Goal: Task Accomplishment & Management: Complete application form

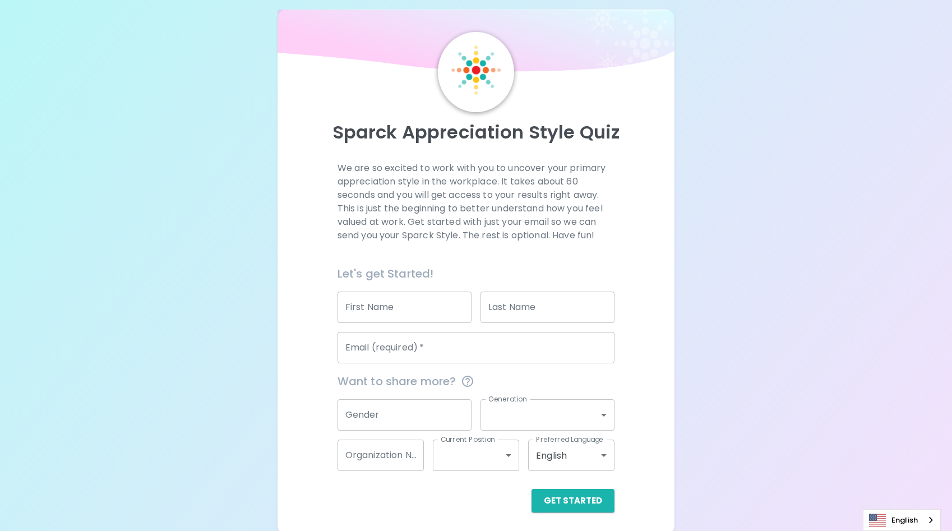
scroll to position [17, 0]
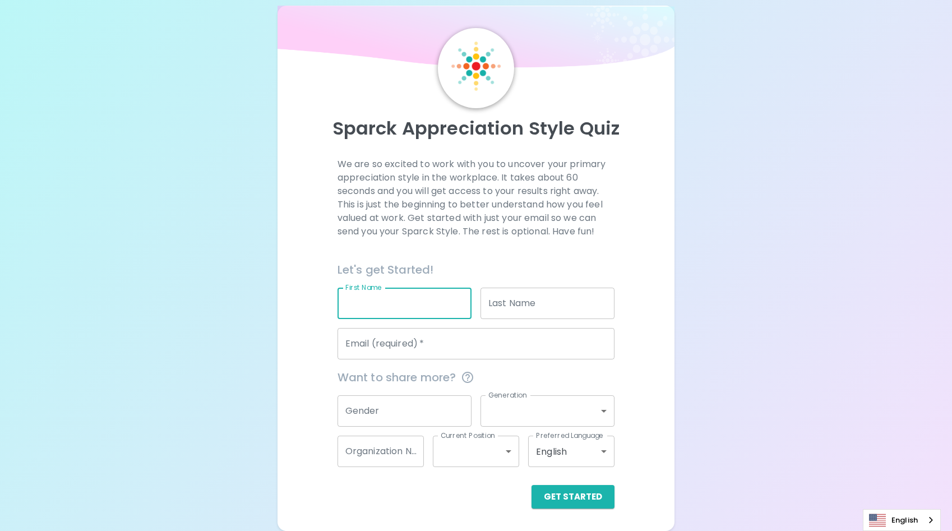
click at [387, 297] on input "First Name" at bounding box center [404, 303] width 134 height 31
type input "Maya"
type input "[PERSON_NAME]"
type input "[EMAIL_ADDRESS][DOMAIN_NAME]"
click at [401, 404] on input "Gender" at bounding box center [404, 410] width 134 height 31
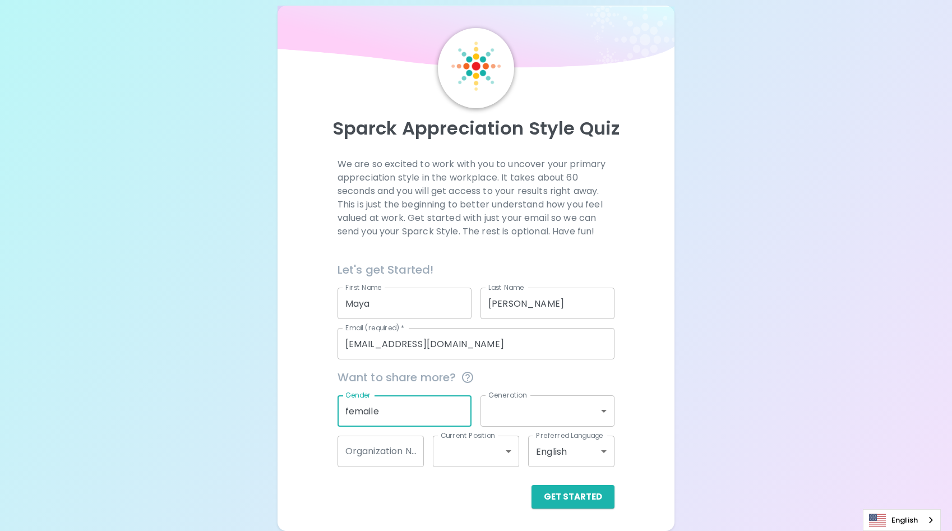
type input "femaile"
click at [397, 397] on input "femaile" at bounding box center [404, 410] width 134 height 31
click at [414, 413] on input "Gender" at bounding box center [404, 410] width 134 height 31
type input "[DEMOGRAPHIC_DATA]"
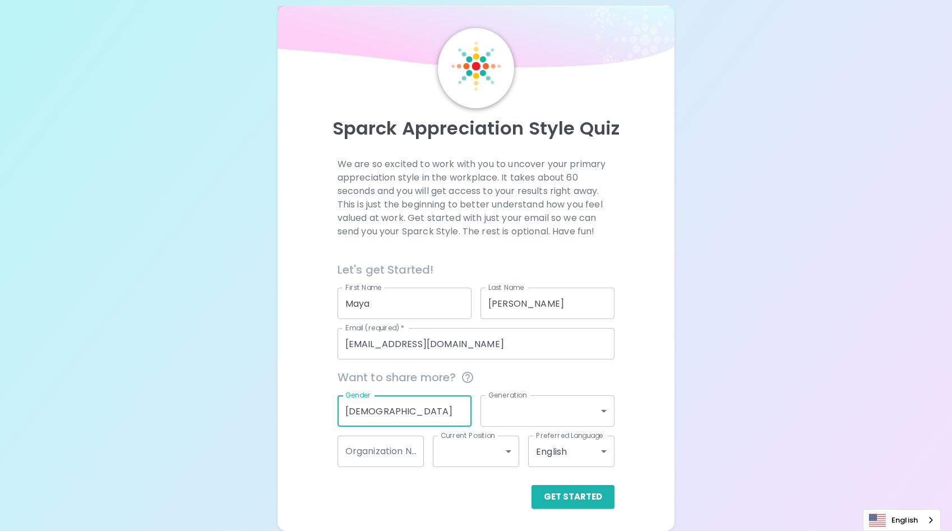
click at [531, 419] on body "Sparck Appreciation Style Quiz We are so excited to work with you to uncover yo…" at bounding box center [476, 257] width 952 height 548
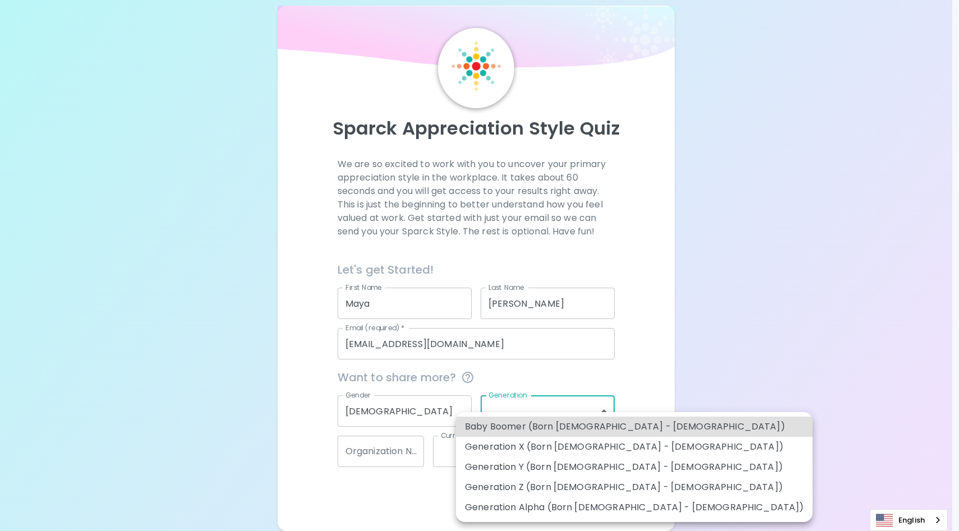
click at [547, 491] on li "Generation Z (Born [DEMOGRAPHIC_DATA] - [DEMOGRAPHIC_DATA])" at bounding box center [634, 487] width 357 height 20
type input "generation_z"
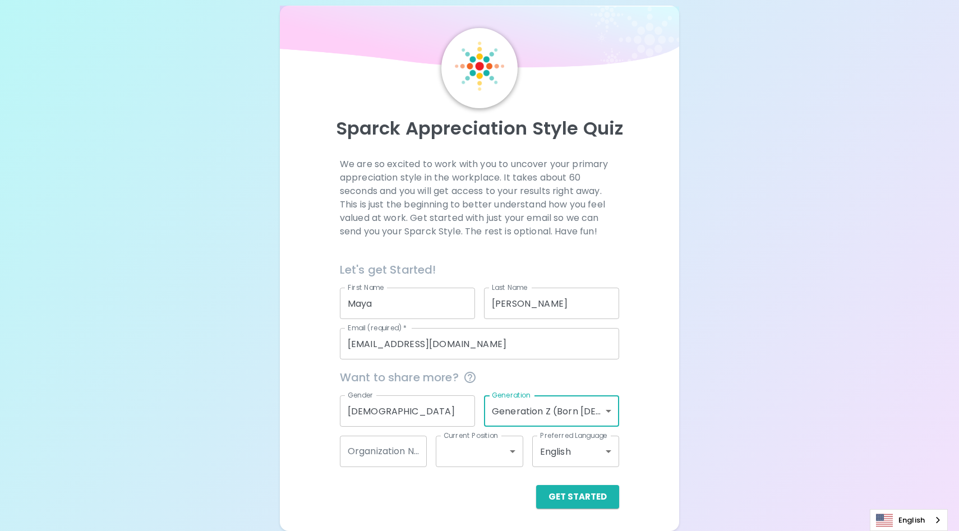
click at [500, 448] on body "Sparck Appreciation Style Quiz We are so excited to work with you to uncover yo…" at bounding box center [479, 257] width 959 height 548
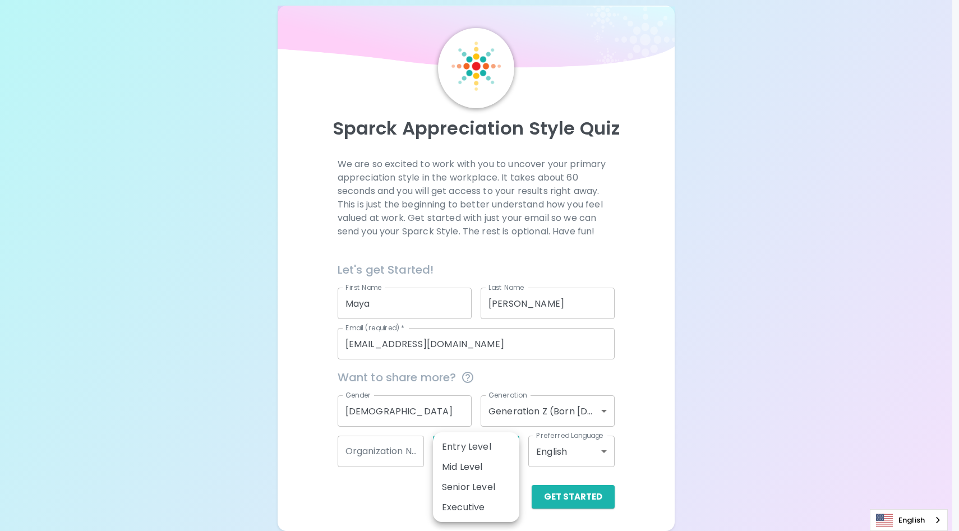
click at [658, 389] on div at bounding box center [479, 265] width 959 height 531
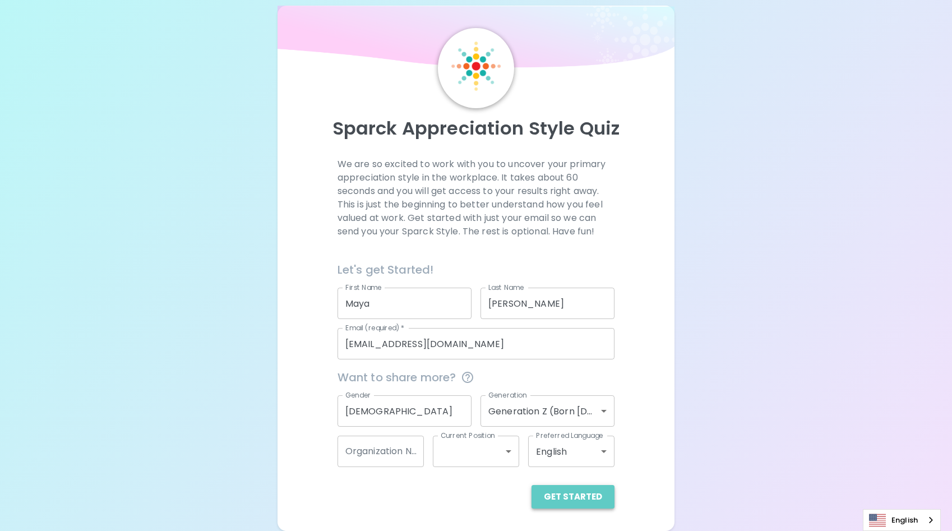
click at [580, 505] on button "Get Started" at bounding box center [572, 497] width 83 height 24
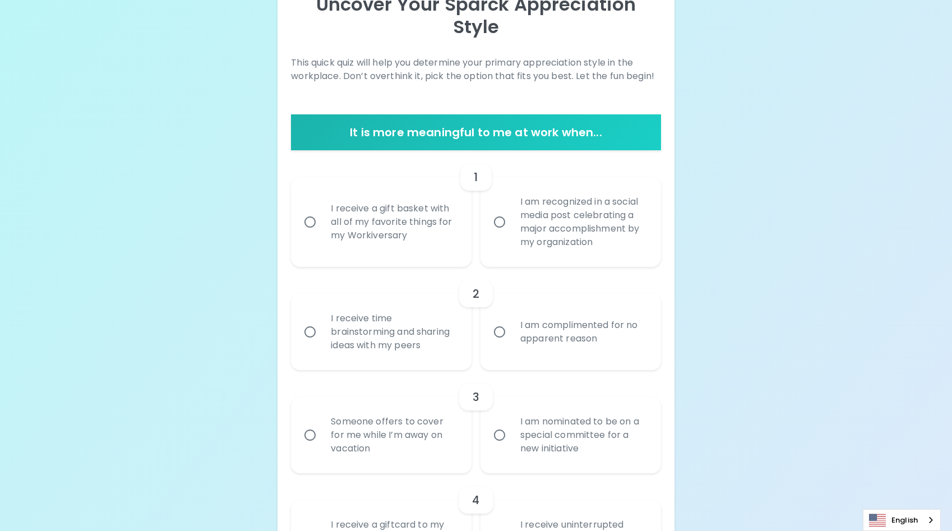
scroll to position [186, 0]
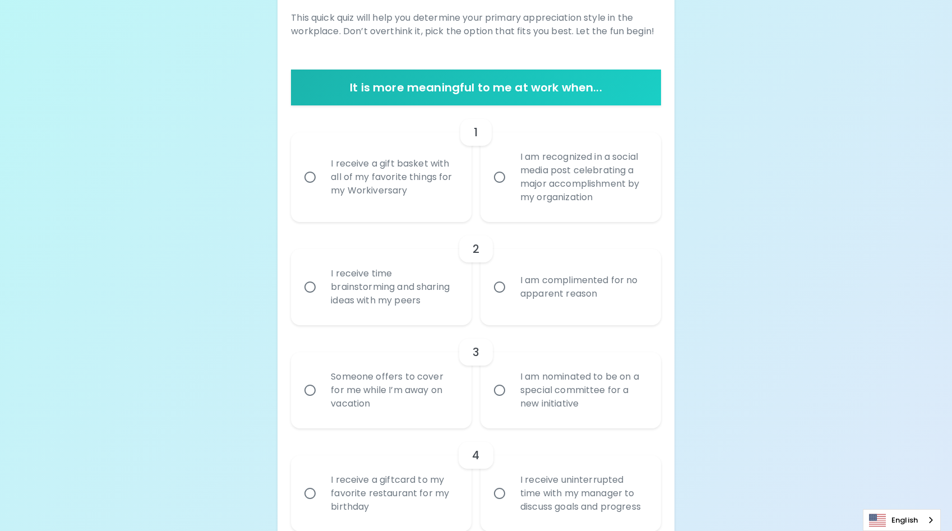
click at [401, 165] on div "I receive a gift basket with all of my favorite things for my Workiversary" at bounding box center [394, 177] width 144 height 67
click at [322, 165] on input "I receive a gift basket with all of my favorite things for my Workiversary" at bounding box center [310, 177] width 24 height 24
radio input "true"
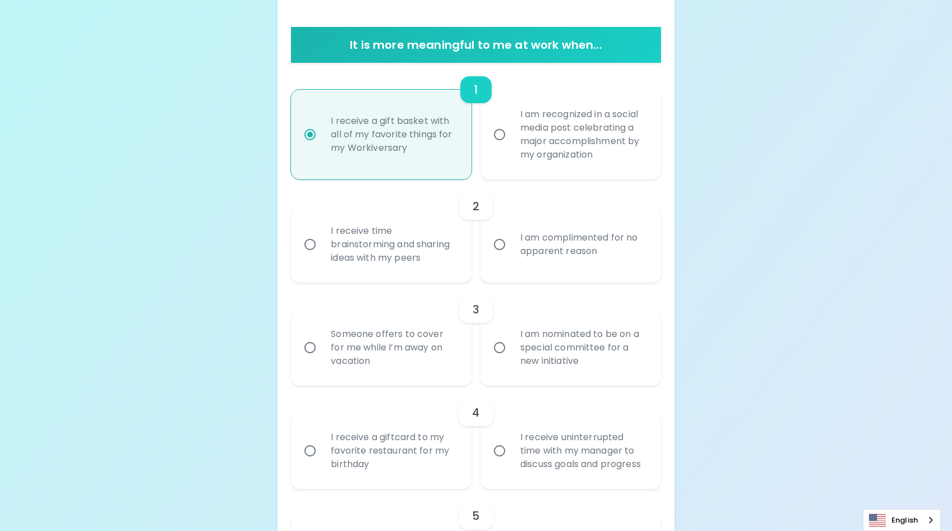
scroll to position [226, 0]
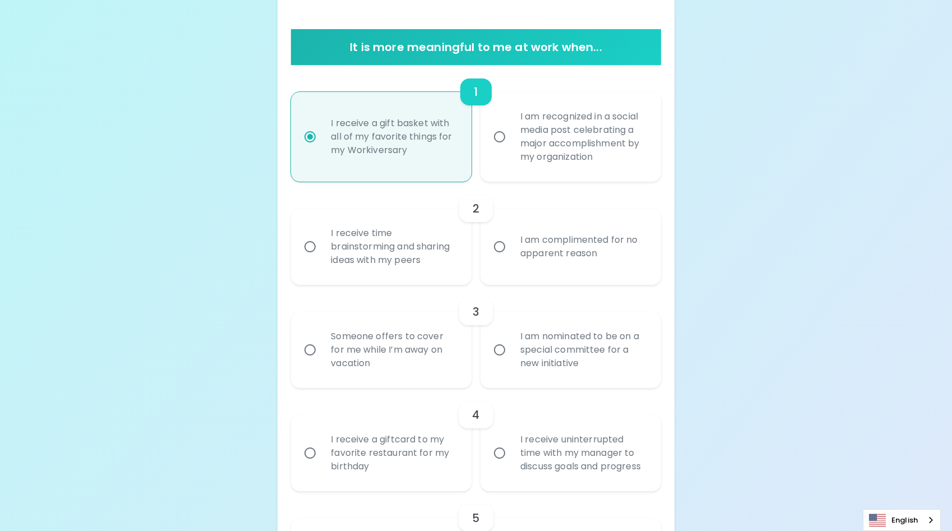
click at [572, 241] on div "I am complimented for no apparent reason" at bounding box center [583, 247] width 144 height 54
click at [511, 241] on input "I am complimented for no apparent reason" at bounding box center [500, 247] width 24 height 24
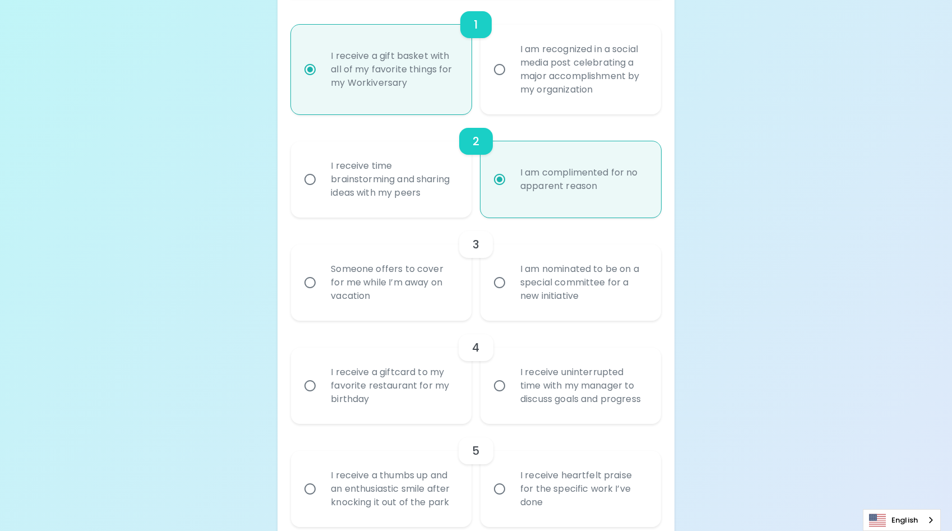
scroll to position [316, 0]
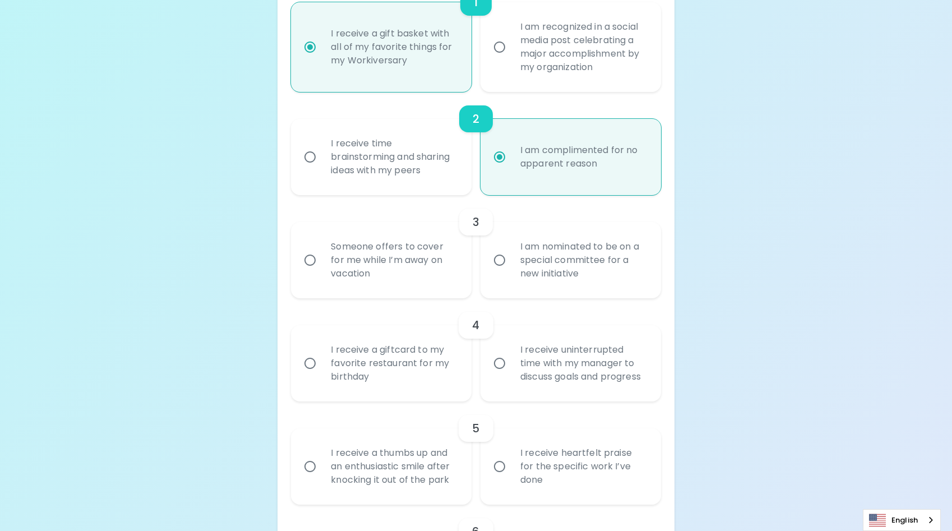
radio input "true"
click at [412, 260] on div "Someone offers to cover for me while I’m away on vacation" at bounding box center [394, 259] width 144 height 67
click at [322, 260] on input "Someone offers to cover for me while I’m away on vacation" at bounding box center [310, 260] width 24 height 24
radio input "false"
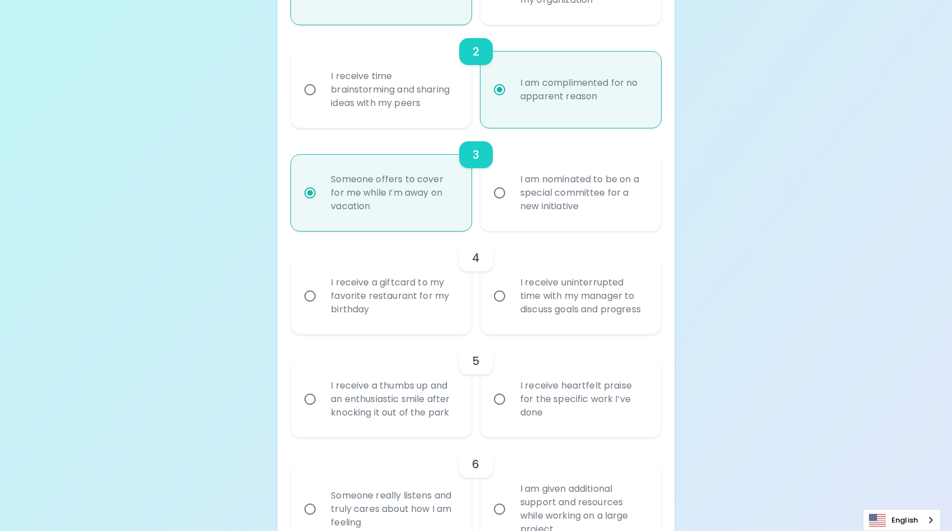
scroll to position [405, 0]
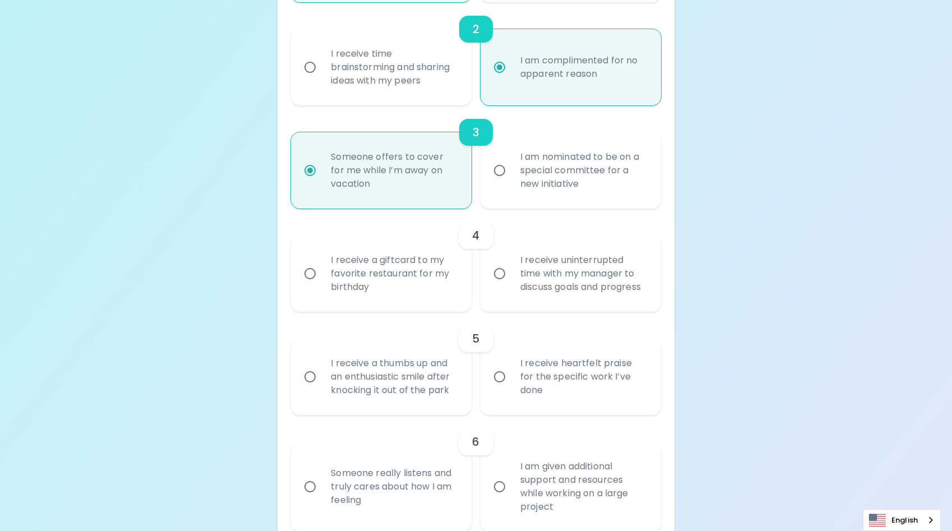
radio input "true"
click at [360, 251] on div "I receive a giftcard to my favorite restaurant for my birthday" at bounding box center [394, 273] width 144 height 67
click at [322, 262] on input "I receive a giftcard to my favorite restaurant for my birthday" at bounding box center [310, 274] width 24 height 24
radio input "false"
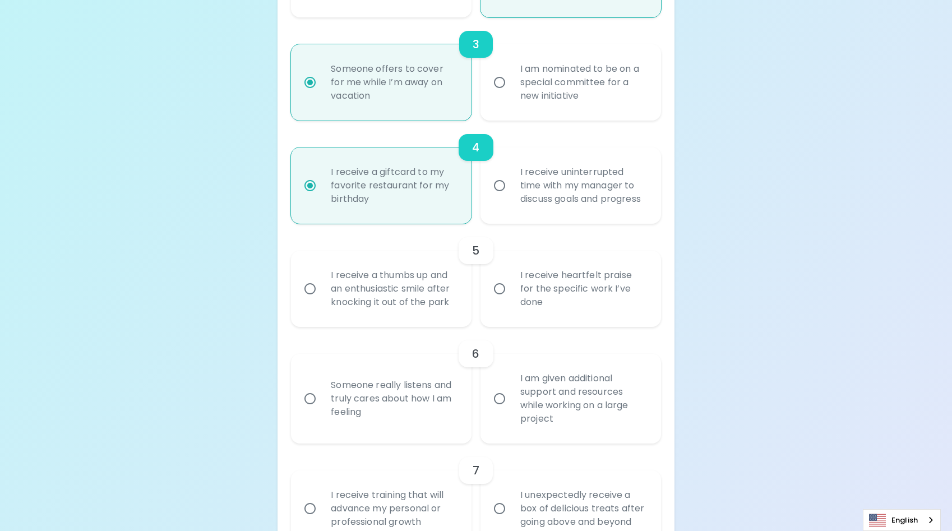
scroll to position [495, 0]
radio input "true"
click at [591, 269] on div "I receive heartfelt praise for the specific work I’ve done" at bounding box center [583, 286] width 144 height 67
click at [511, 275] on input "I receive heartfelt praise for the specific work I’ve done" at bounding box center [500, 287] width 24 height 24
radio input "false"
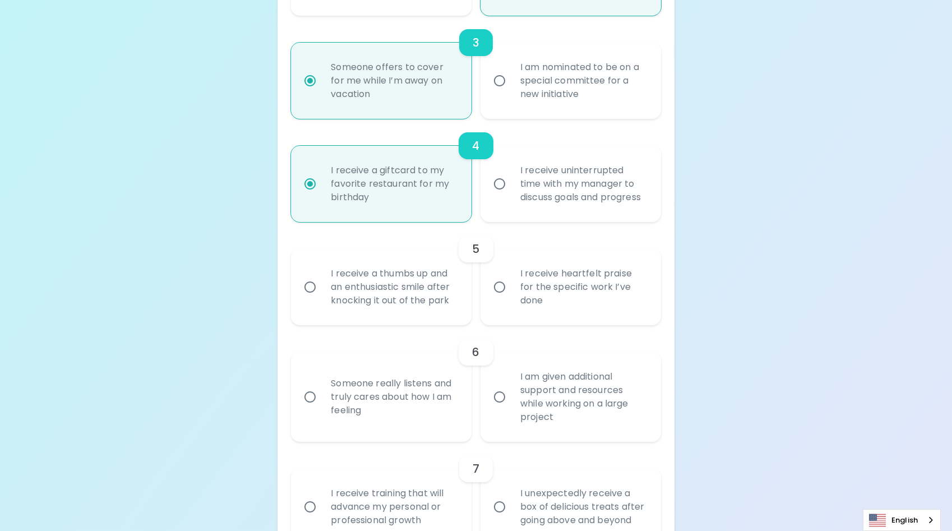
radio input "false"
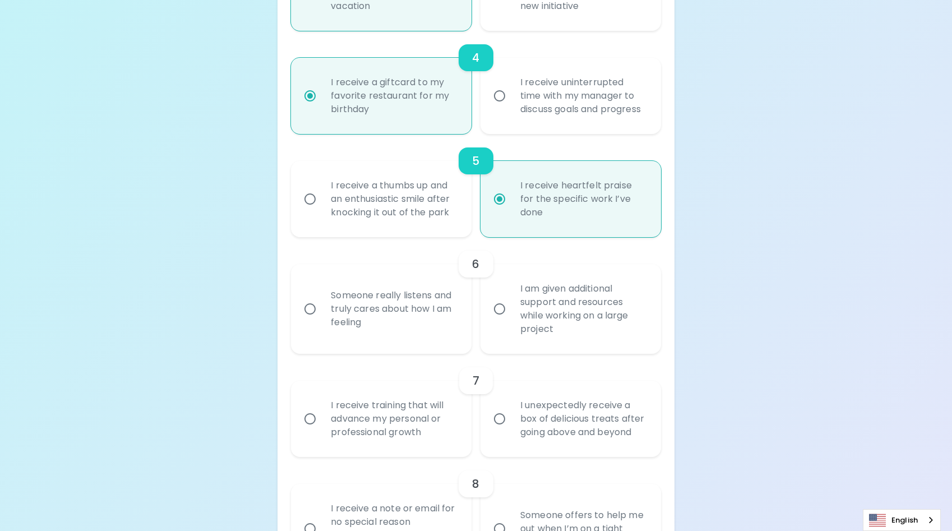
scroll to position [585, 0]
radio input "true"
click at [576, 284] on div "I am given additional support and resources while working on a large project" at bounding box center [583, 307] width 144 height 81
click at [511, 295] on input "I am given additional support and resources while working on a large project" at bounding box center [500, 307] width 24 height 24
radio input "false"
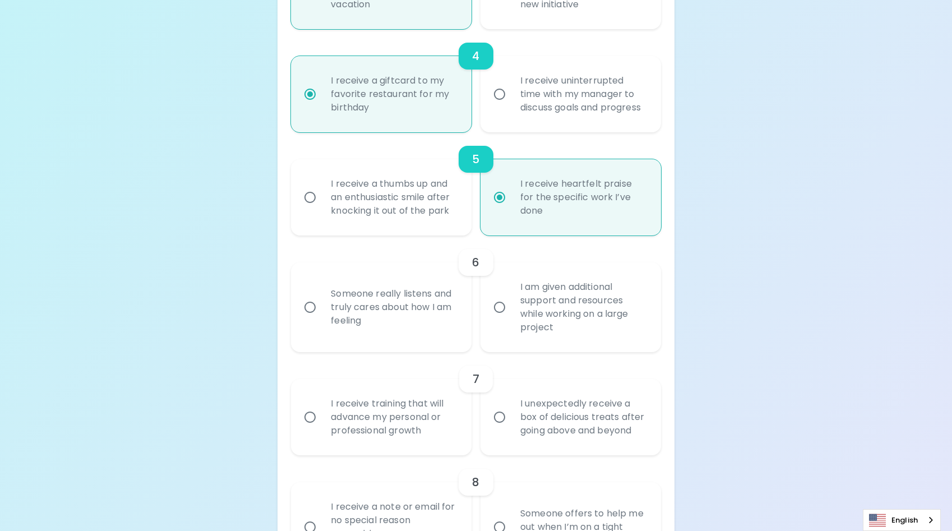
radio input "false"
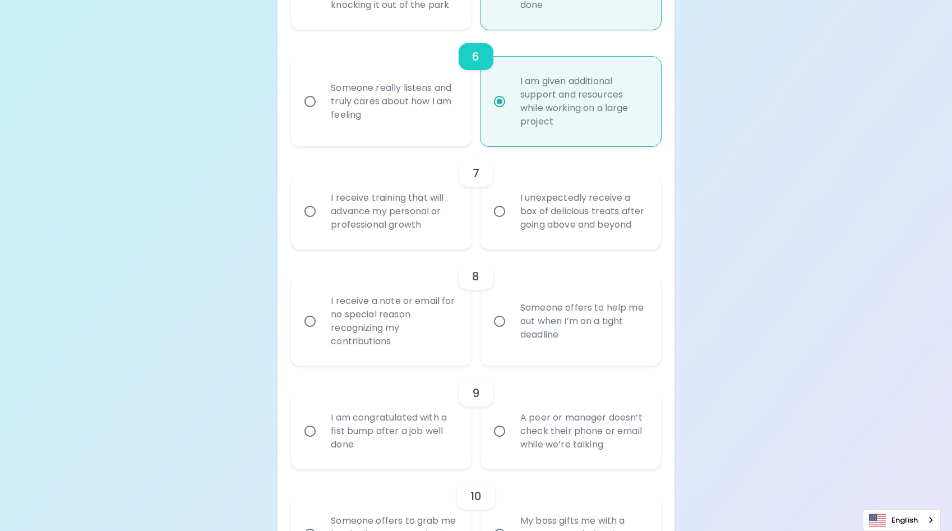
scroll to position [790, 0]
radio input "true"
click at [590, 218] on div "I unexpectedly receive a box of delicious treats after going above and beyond" at bounding box center [583, 211] width 144 height 67
click at [511, 218] on input "I unexpectedly receive a box of delicious treats after going above and beyond" at bounding box center [500, 212] width 24 height 24
radio input "false"
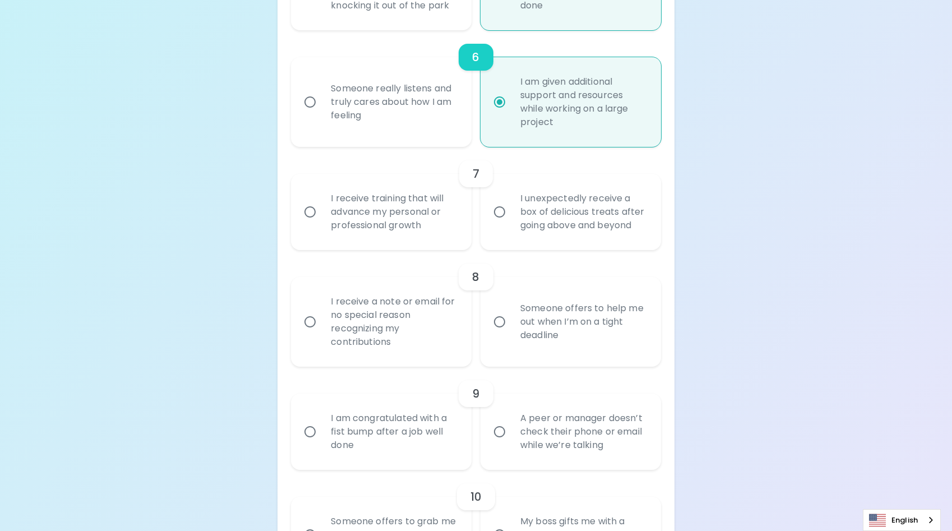
radio input "false"
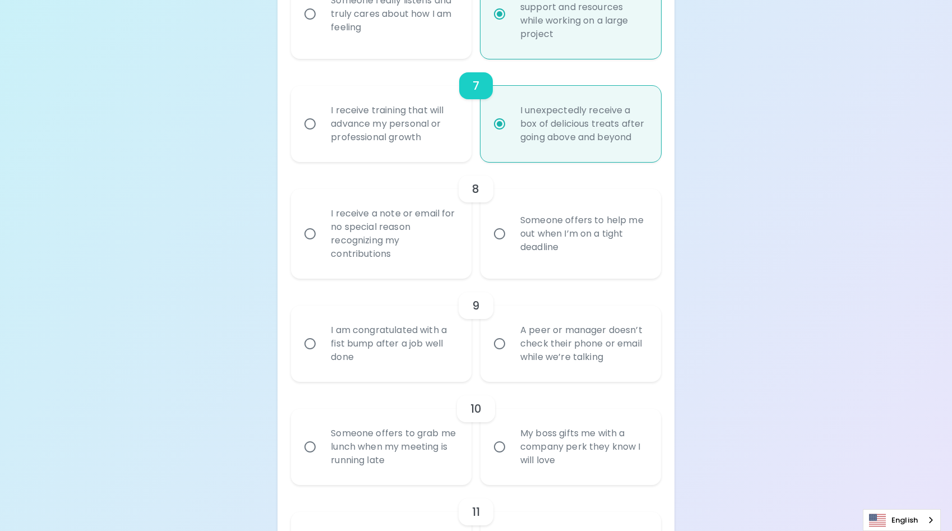
scroll to position [880, 0]
radio input "true"
click at [522, 221] on div "Someone offers to help me out when I’m on a tight deadline" at bounding box center [583, 231] width 144 height 67
click at [511, 221] on input "Someone offers to help me out when I’m on a tight deadline" at bounding box center [500, 232] width 24 height 24
radio input "false"
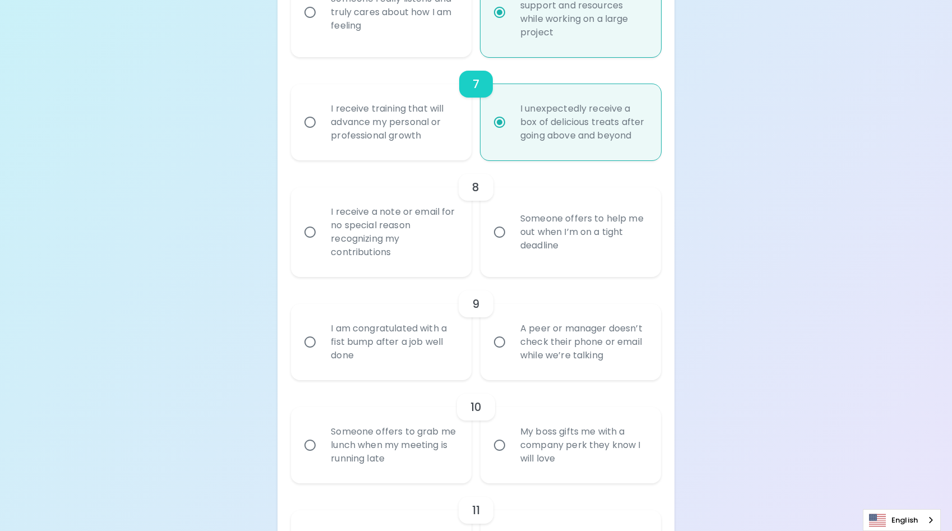
radio input "false"
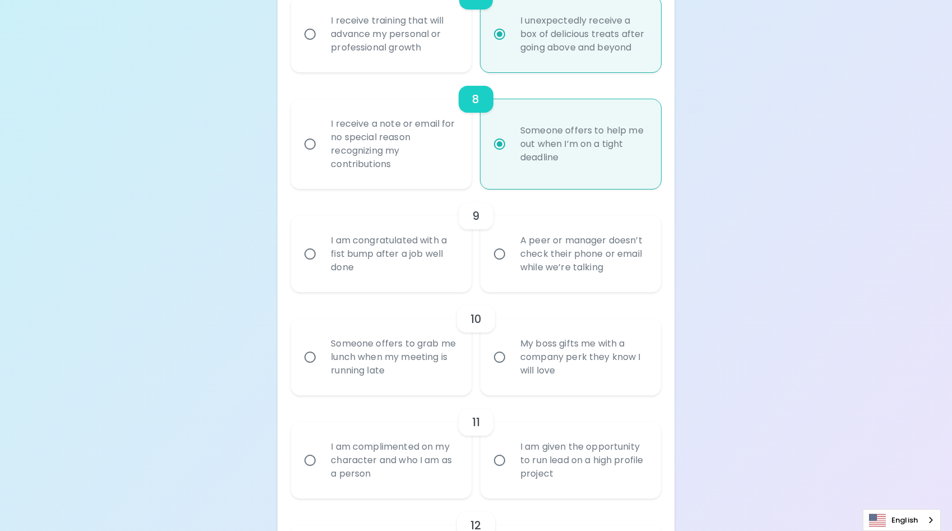
scroll to position [969, 0]
radio input "true"
click at [412, 226] on div "I am congratulated with a fist bump after a job well done" at bounding box center [394, 252] width 144 height 67
click at [322, 241] on input "I am congratulated with a fist bump after a job well done" at bounding box center [310, 253] width 24 height 24
radio input "false"
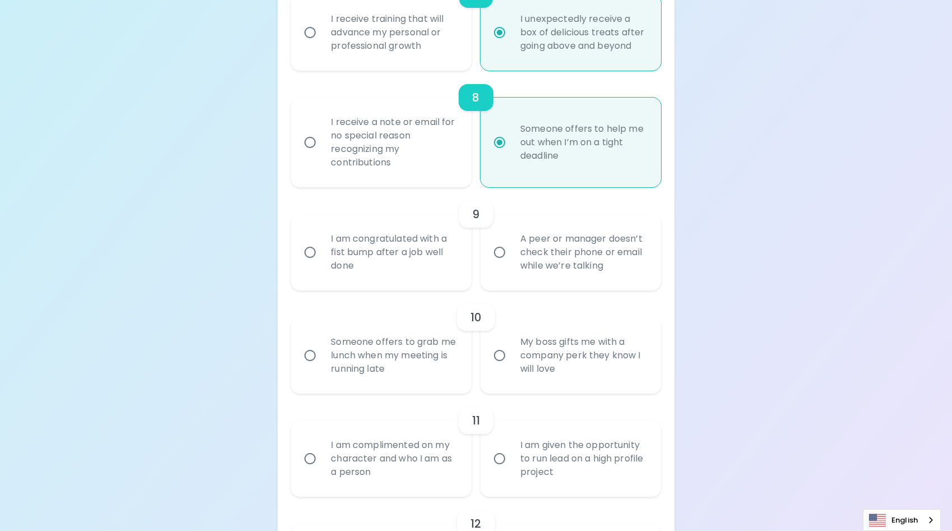
radio input "false"
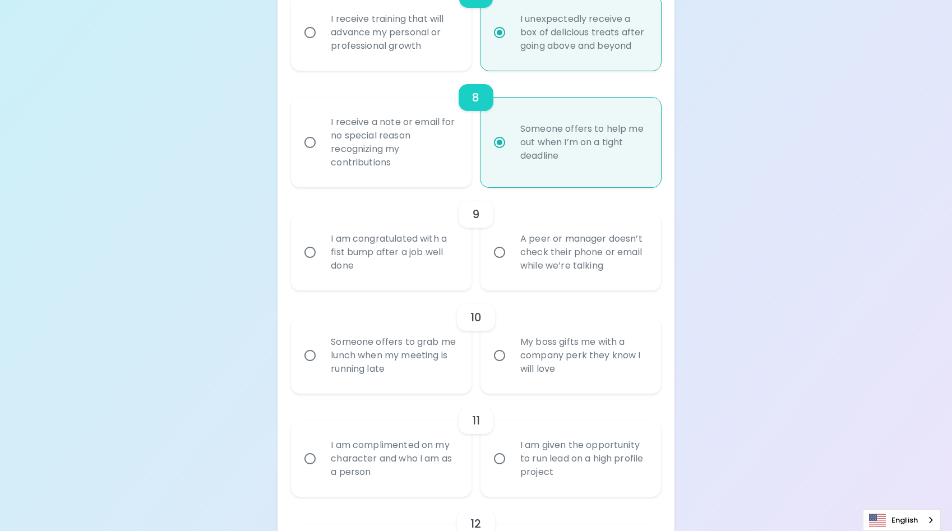
radio input "false"
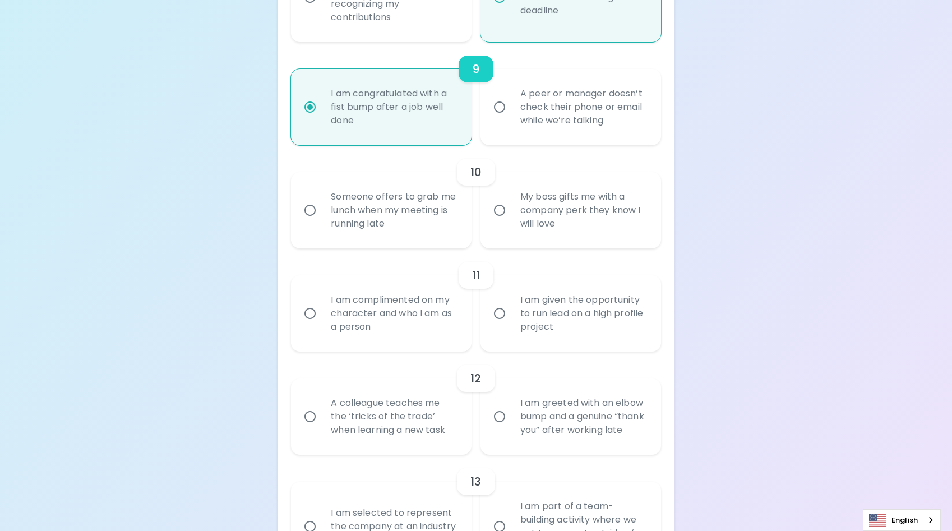
scroll to position [1114, 0]
radio input "true"
click at [417, 179] on div "Someone offers to grab me lunch when my meeting is running late" at bounding box center [394, 210] width 144 height 67
click at [322, 199] on input "Someone offers to grab me lunch when my meeting is running late" at bounding box center [310, 211] width 24 height 24
radio input "false"
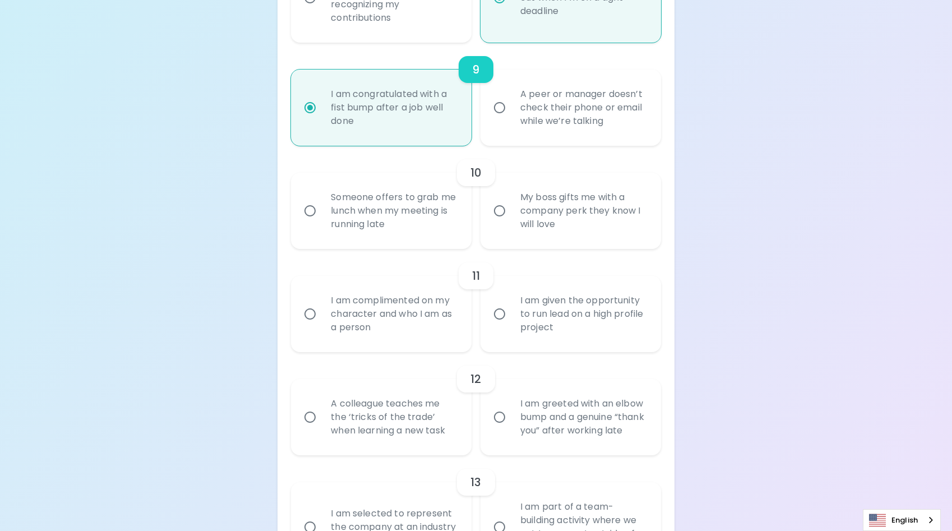
radio input "false"
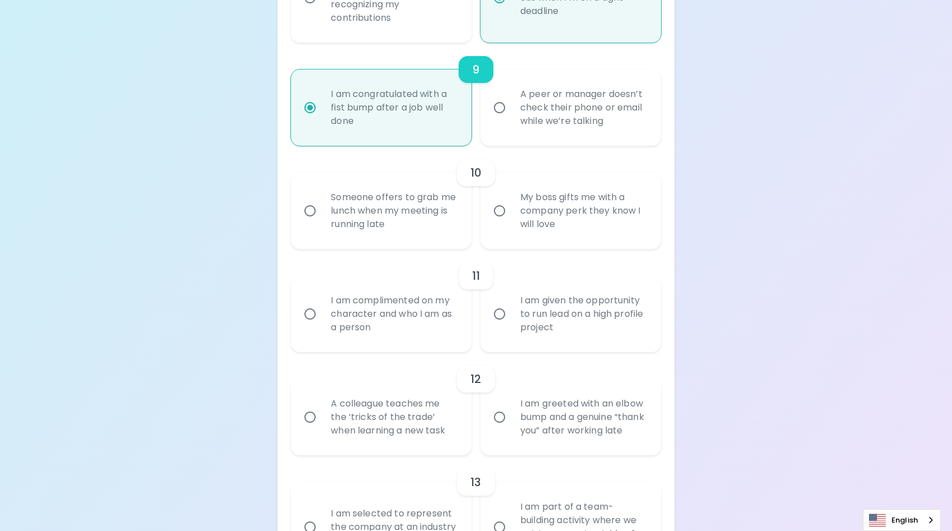
radio input "false"
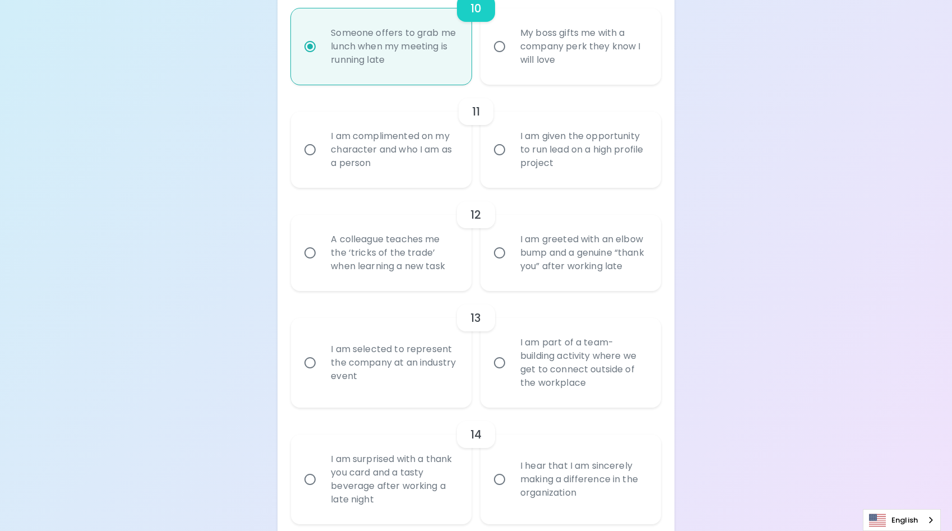
scroll to position [1280, 0]
radio input "true"
click at [390, 141] on div "I am complimented on my character and who I am as a person" at bounding box center [394, 147] width 144 height 67
click at [322, 141] on input "I am complimented on my character and who I am as a person" at bounding box center [310, 148] width 24 height 24
radio input "false"
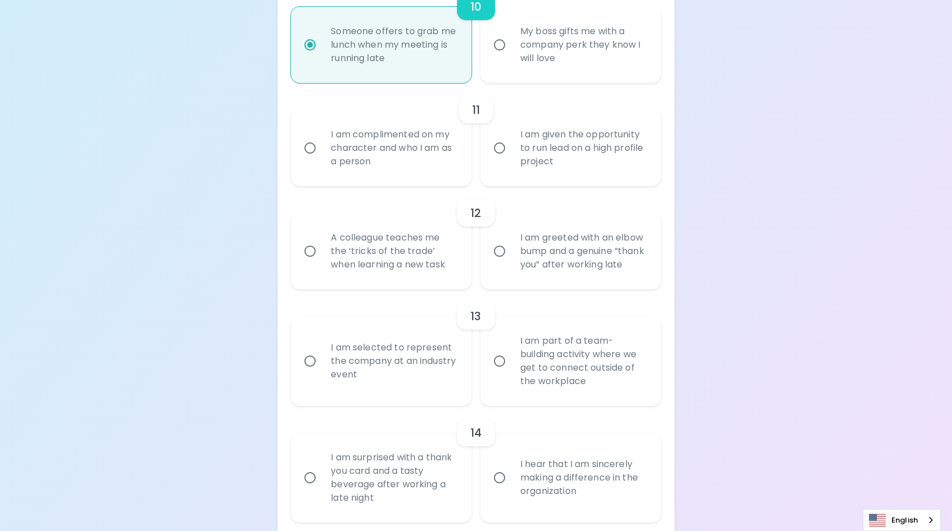
radio input "false"
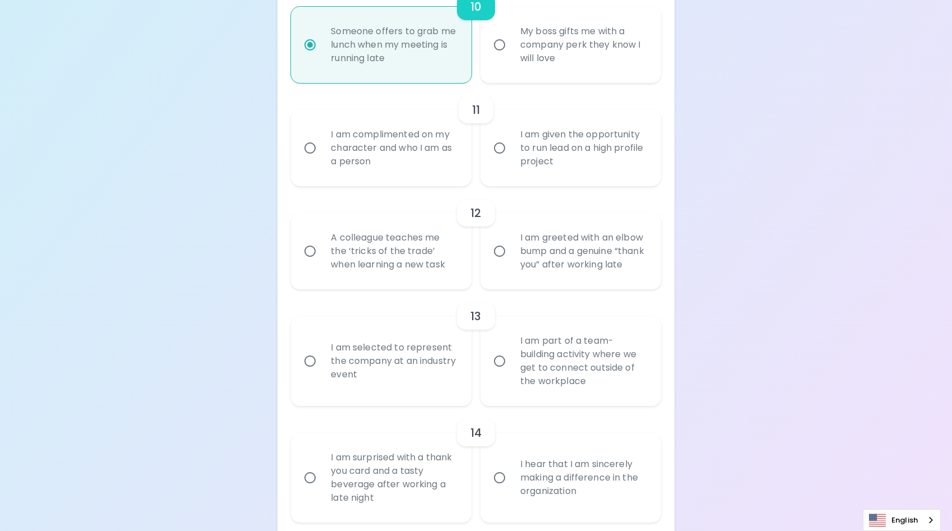
radio input "false"
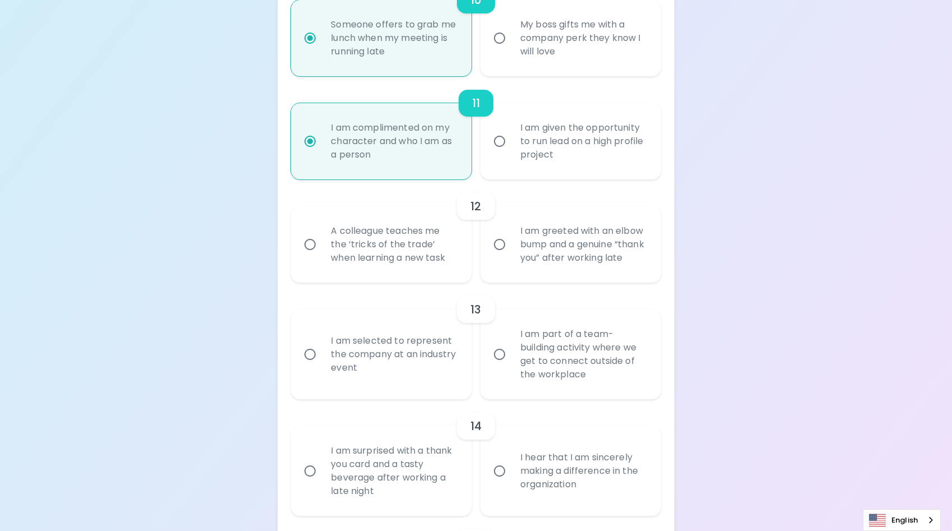
scroll to position [1285, 0]
radio input "true"
click at [619, 239] on div "I am greeted with an elbow bump and a genuine “thank you” after working late" at bounding box center [583, 245] width 144 height 67
click at [511, 239] on input "I am greeted with an elbow bump and a genuine “thank you” after working late" at bounding box center [500, 246] width 24 height 24
radio input "false"
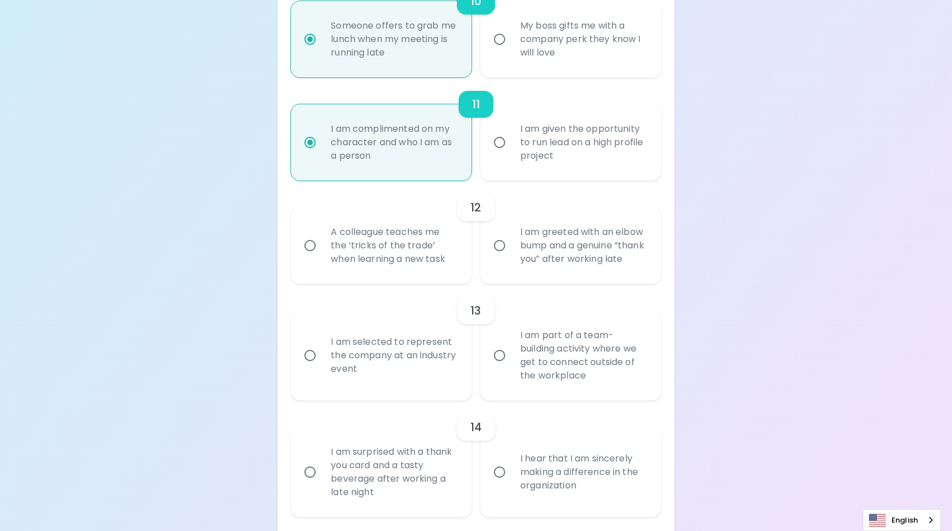
radio input "false"
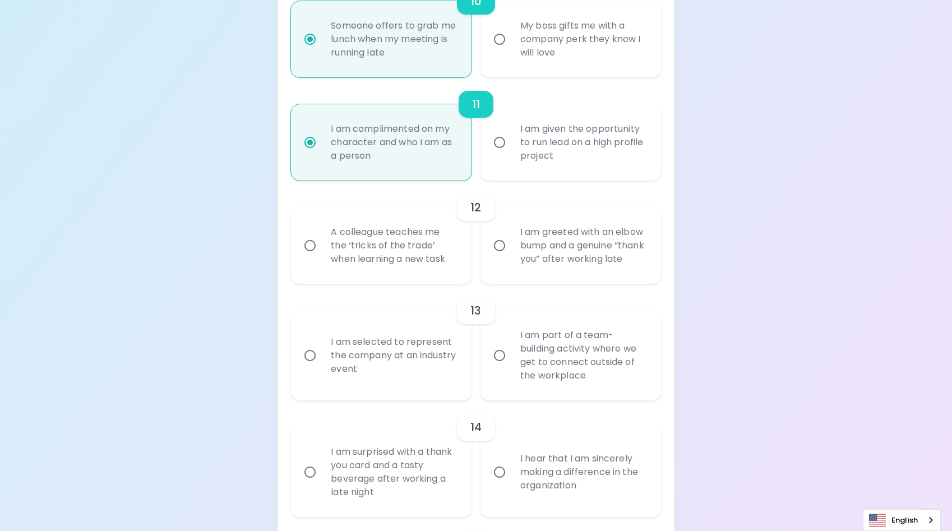
radio input "false"
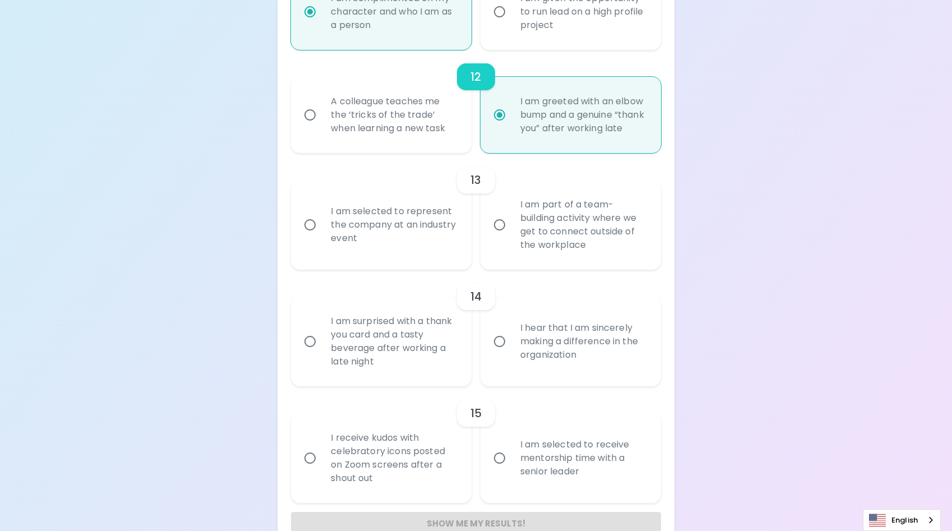
scroll to position [1417, 0]
radio input "true"
click at [625, 228] on div "I am part of a team-building activity where we get to connect outside of the wo…" at bounding box center [583, 224] width 144 height 81
click at [511, 228] on input "I am part of a team-building activity where we get to connect outside of the wo…" at bounding box center [500, 224] width 24 height 24
radio input "false"
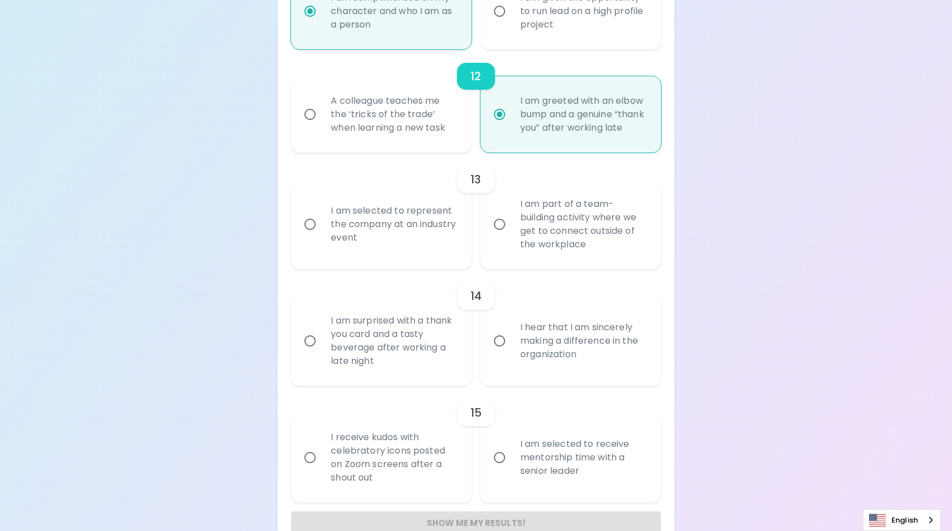
radio input "false"
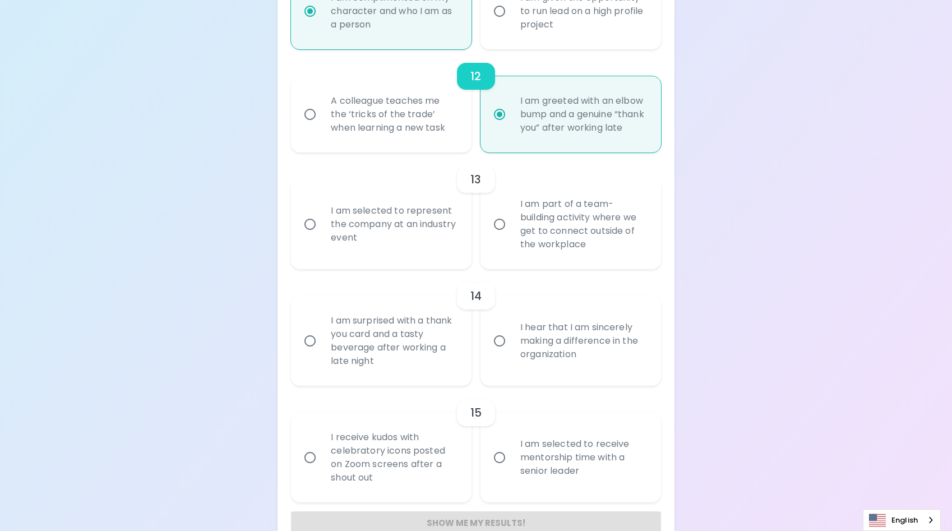
radio input "false"
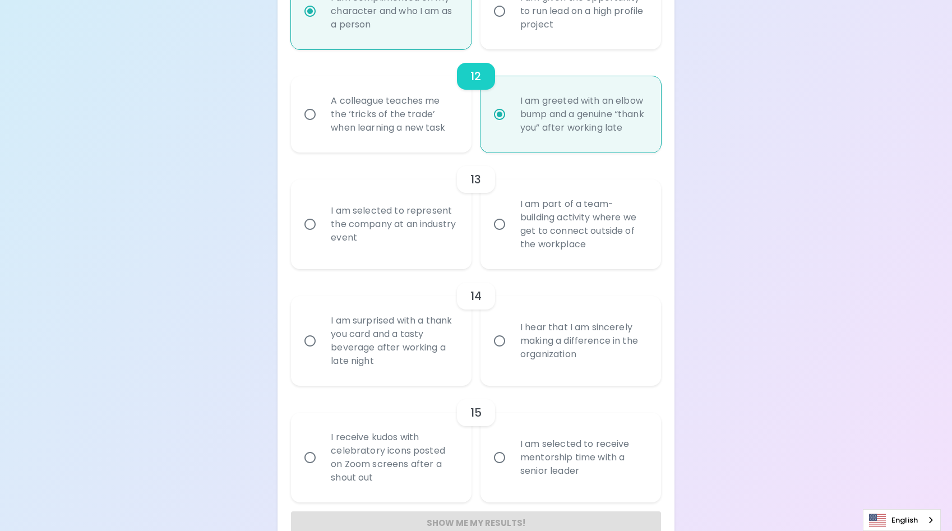
scroll to position [1434, 0]
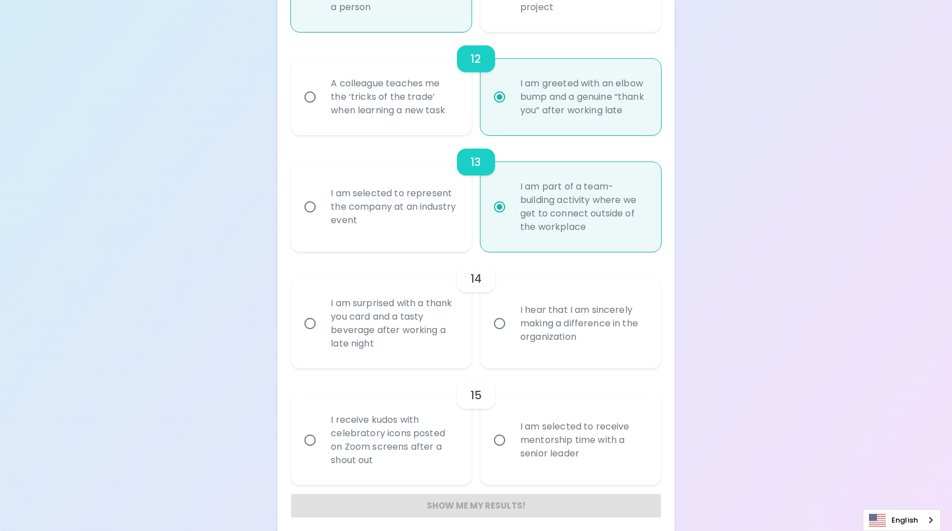
radio input "true"
click at [545, 448] on div "I am selected to receive mentorship time with a senior leader" at bounding box center [583, 439] width 144 height 67
click at [511, 448] on input "I am selected to receive mentorship time with a senior leader" at bounding box center [500, 440] width 24 height 24
radio input "false"
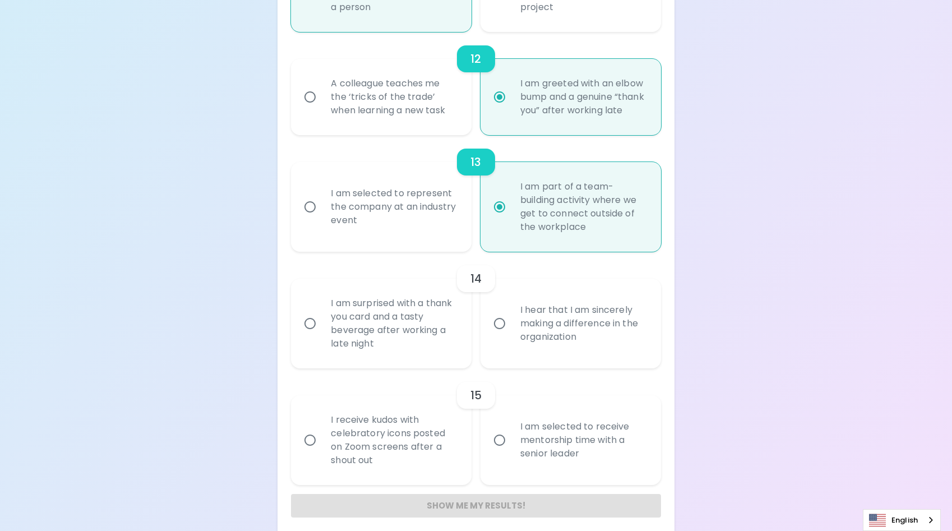
radio input "false"
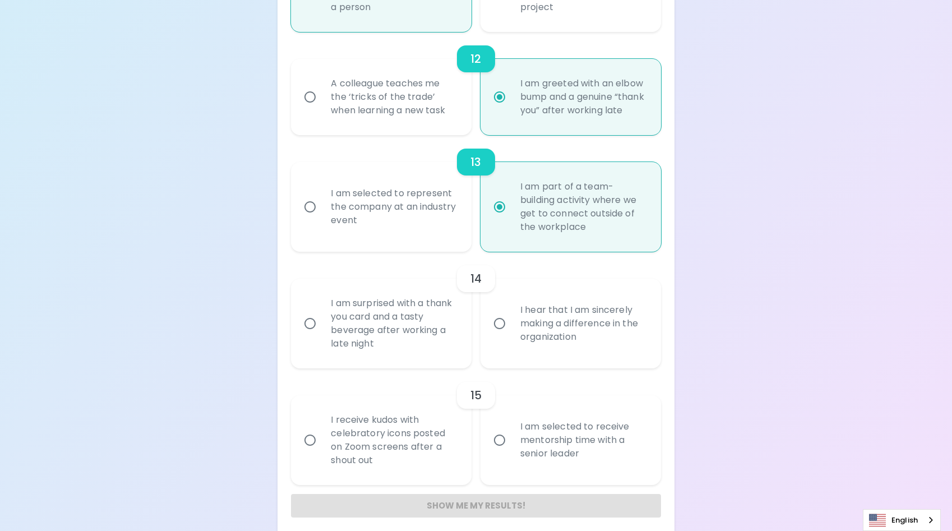
radio input "false"
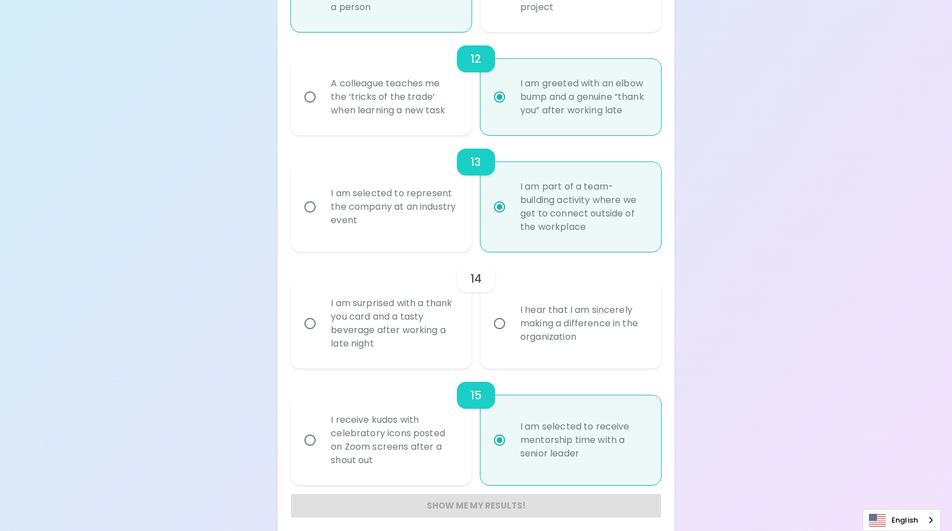
radio input "true"
click at [452, 345] on div "I am surprised with a thank you card and a tasty beverage after working a late …" at bounding box center [394, 323] width 144 height 81
click at [322, 335] on input "I am surprised with a thank you card and a tasty beverage after working a late …" at bounding box center [310, 324] width 24 height 24
radio input "false"
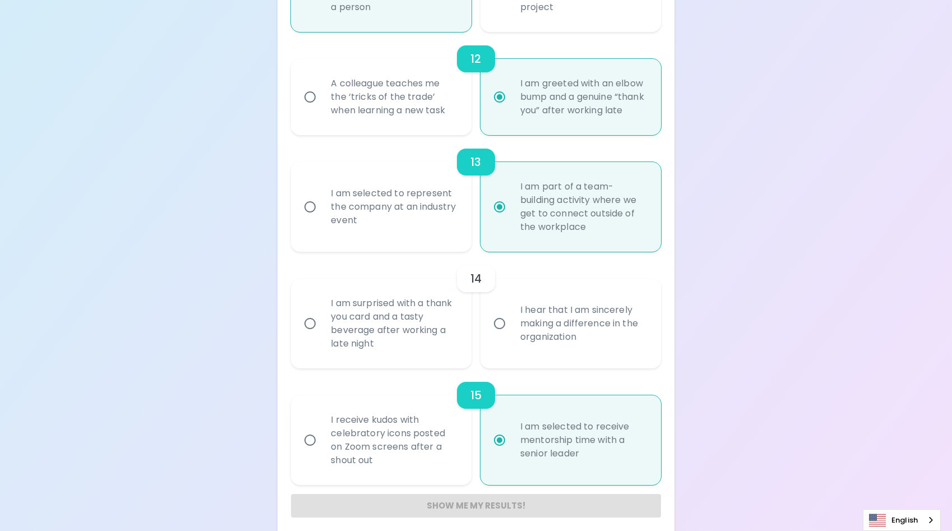
radio input "false"
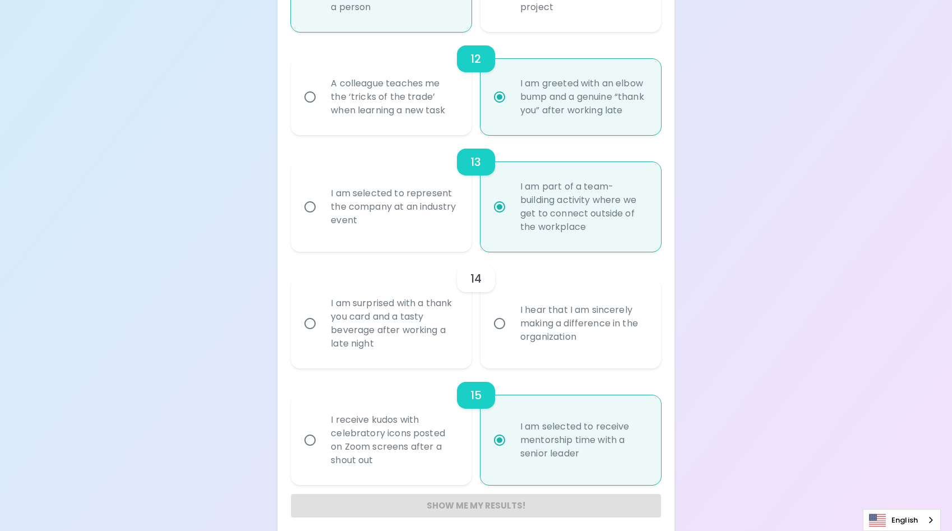
radio input "false"
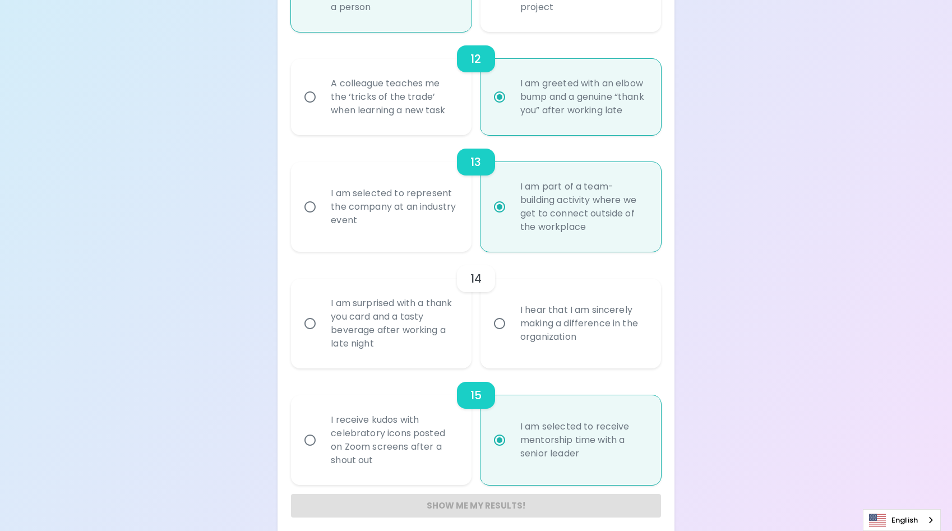
radio input "false"
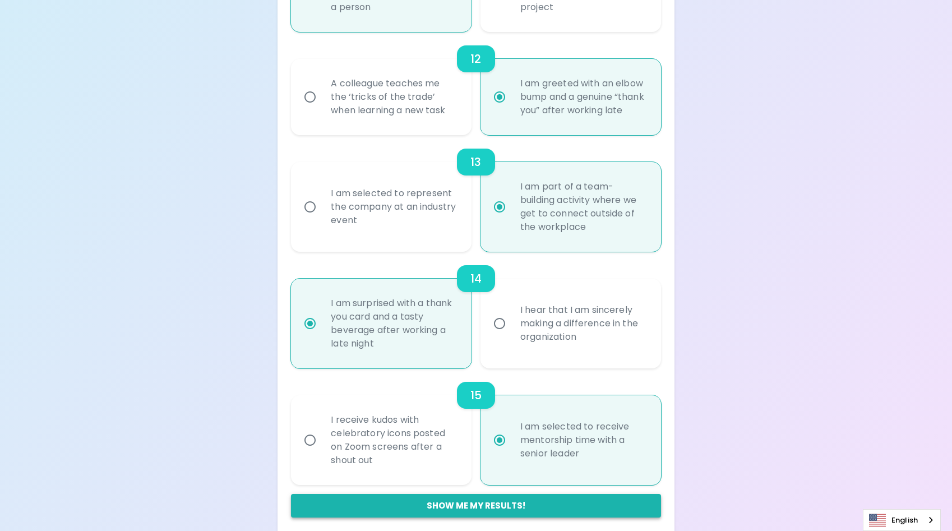
radio input "true"
click at [475, 501] on button "Show me my results!" at bounding box center [476, 506] width 370 height 24
radio input "false"
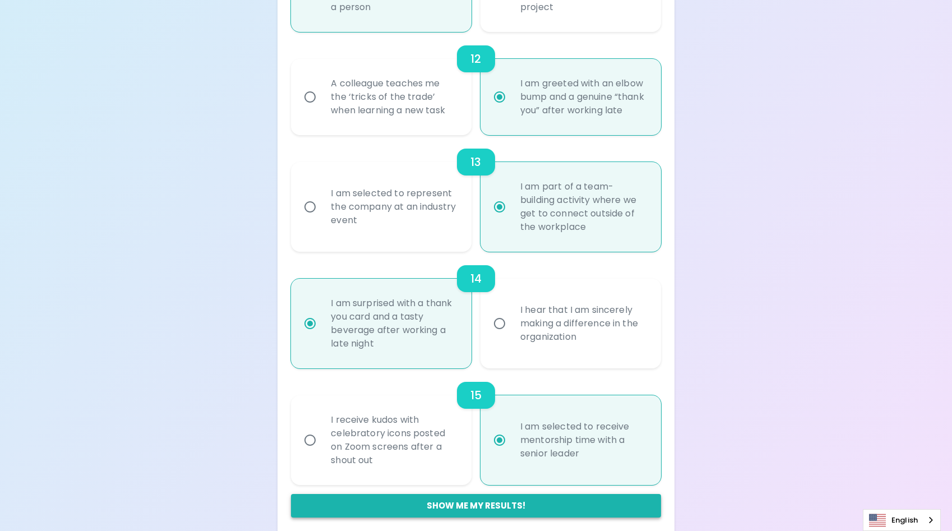
radio input "false"
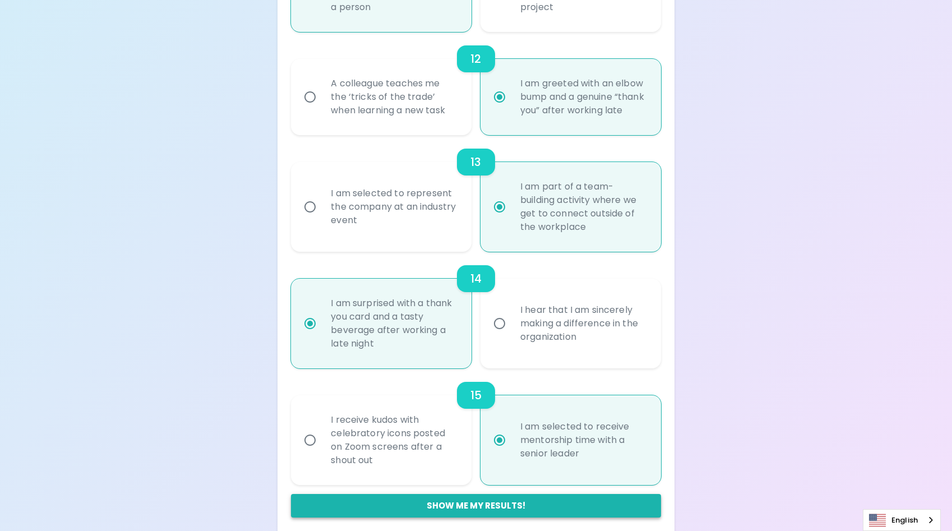
radio input "false"
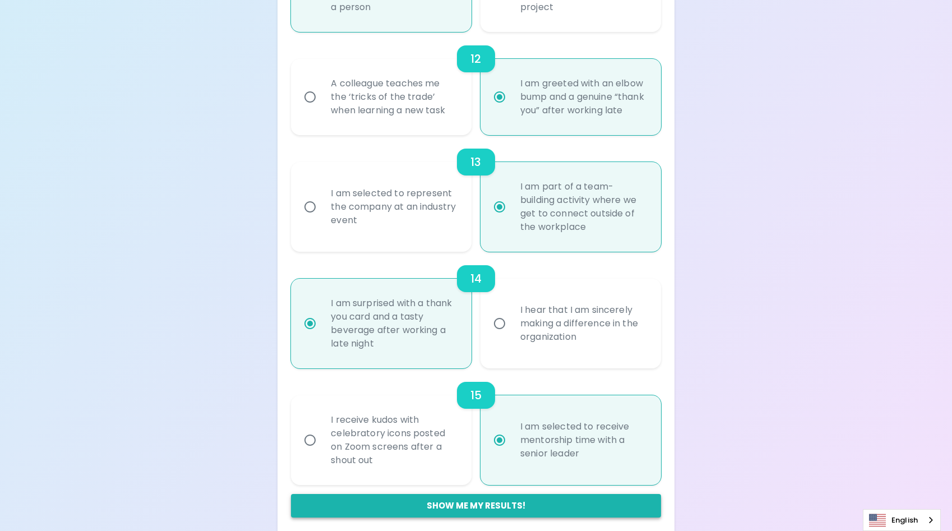
radio input "true"
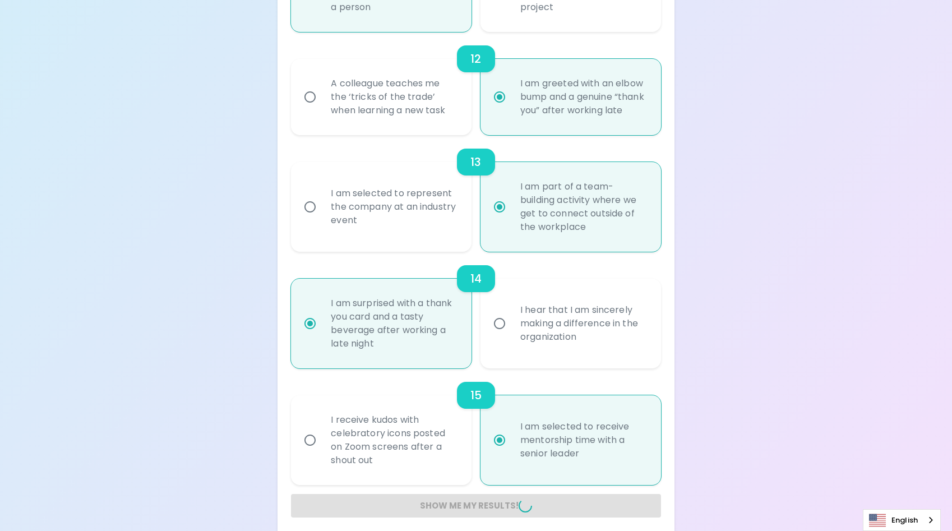
radio input "false"
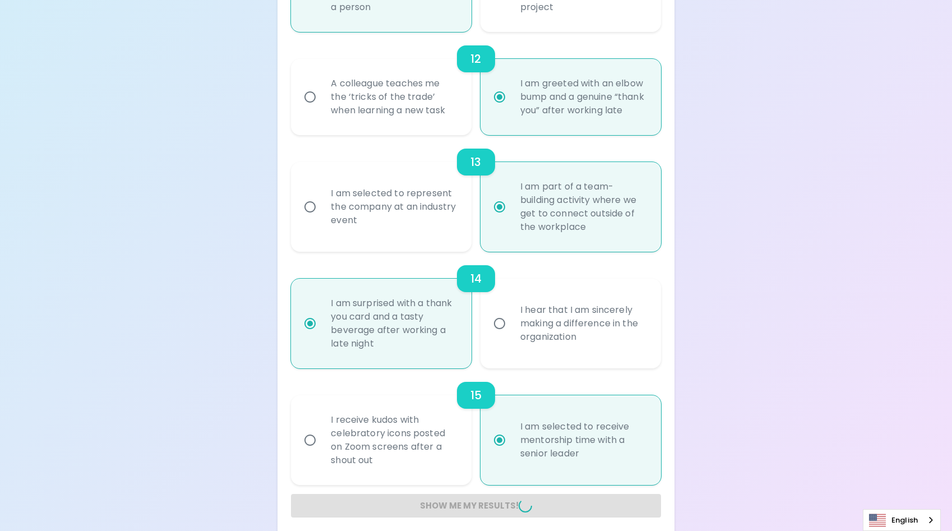
radio input "false"
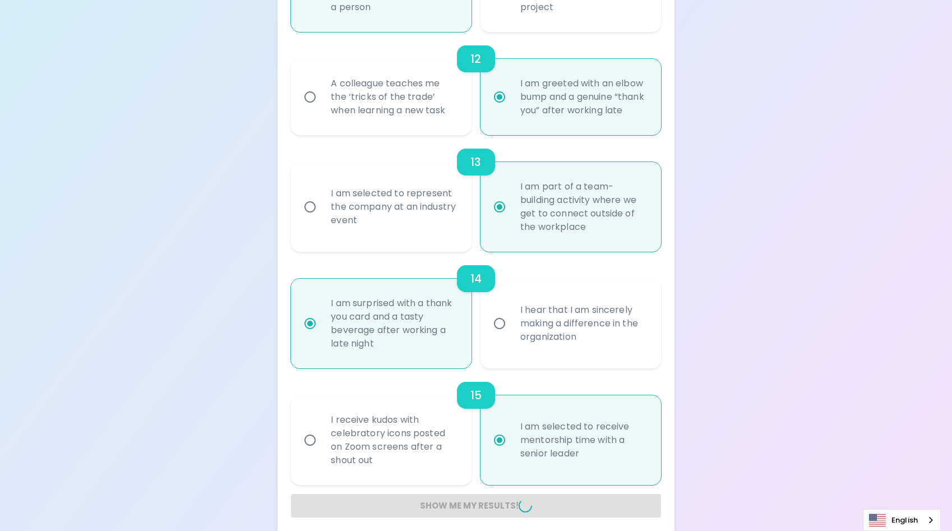
radio input "false"
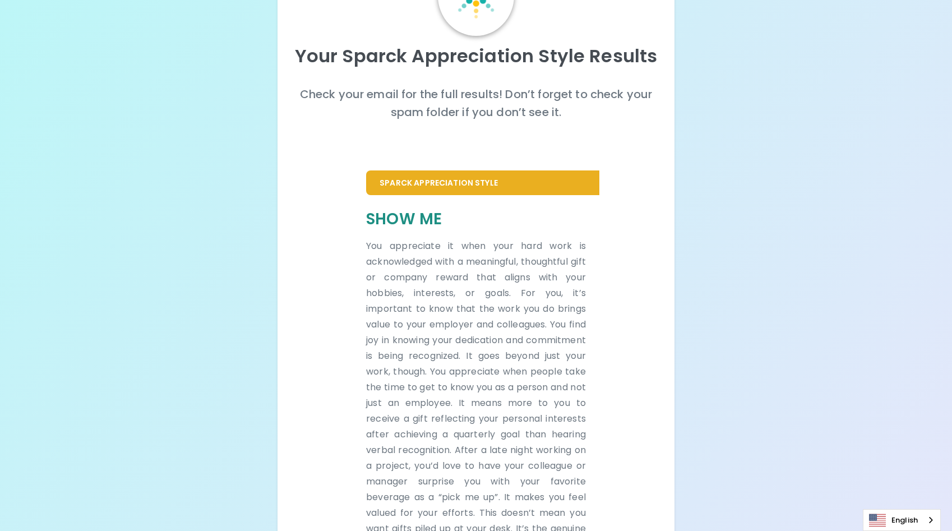
scroll to position [0, 0]
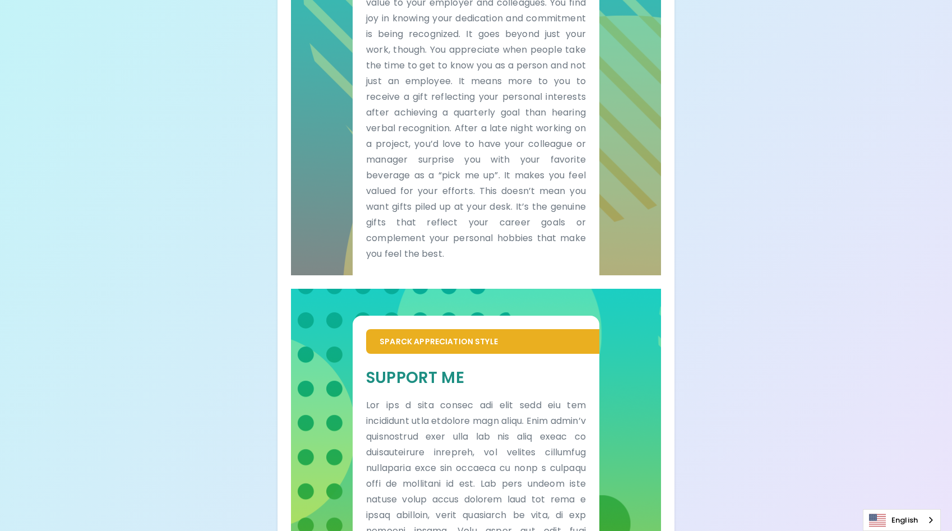
click at [431, 338] on p "Sparck Appreciation Style" at bounding box center [483, 341] width 206 height 11
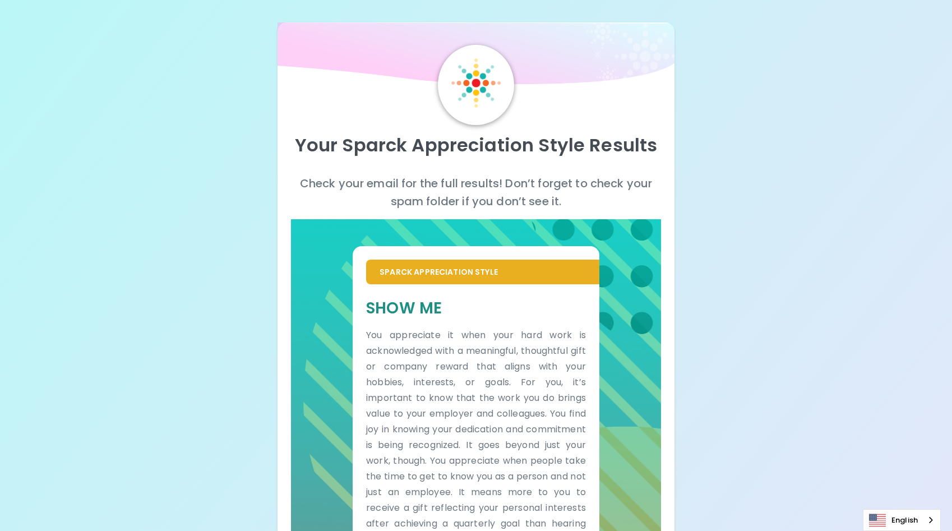
click at [468, 71] on img at bounding box center [475, 82] width 49 height 49
